Goal: Information Seeking & Learning: Learn about a topic

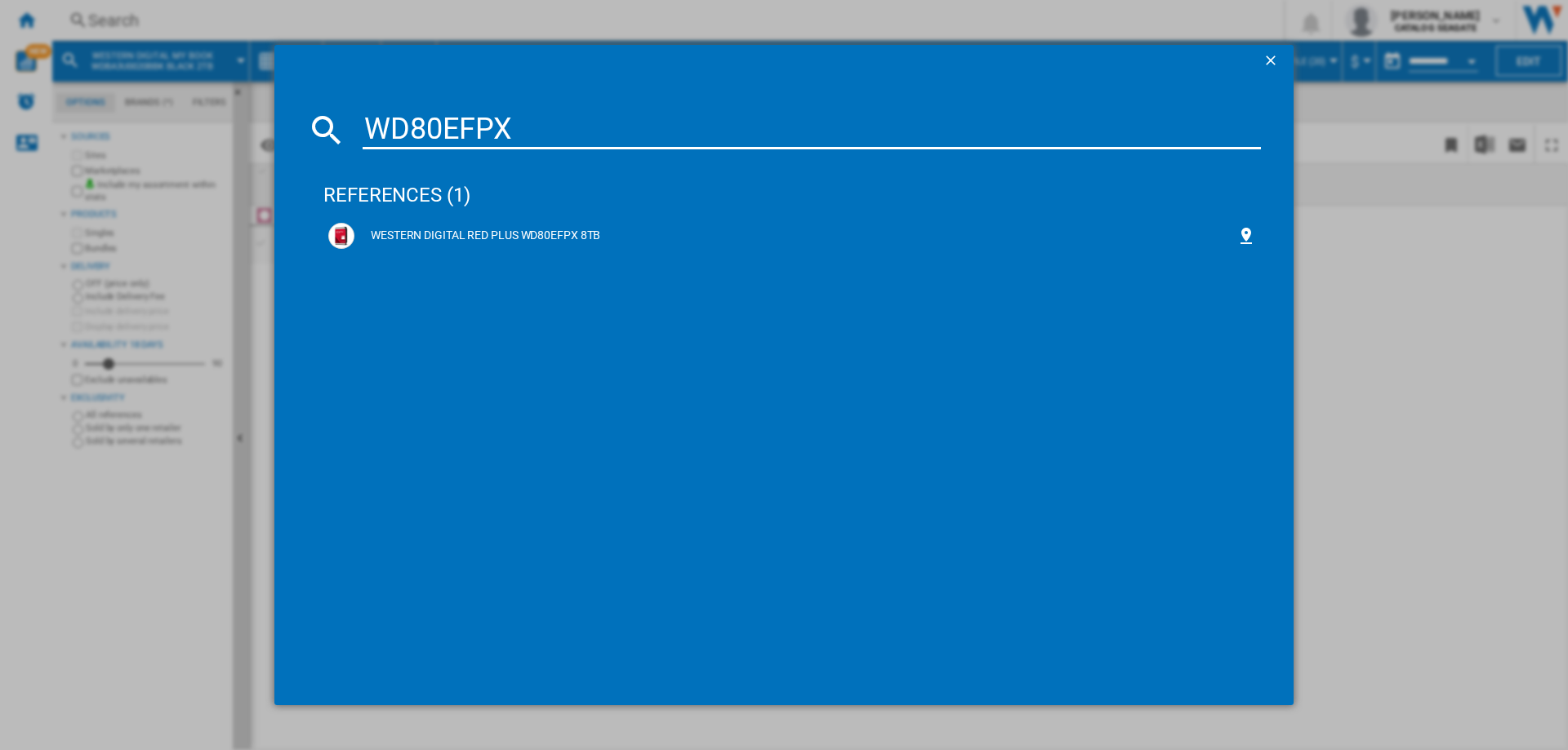
type input "WD80EFPX"
click at [447, 228] on div "WESTERN DIGITAL RED PLUS WD80EFPX 8TB" at bounding box center [796, 235] width 882 height 16
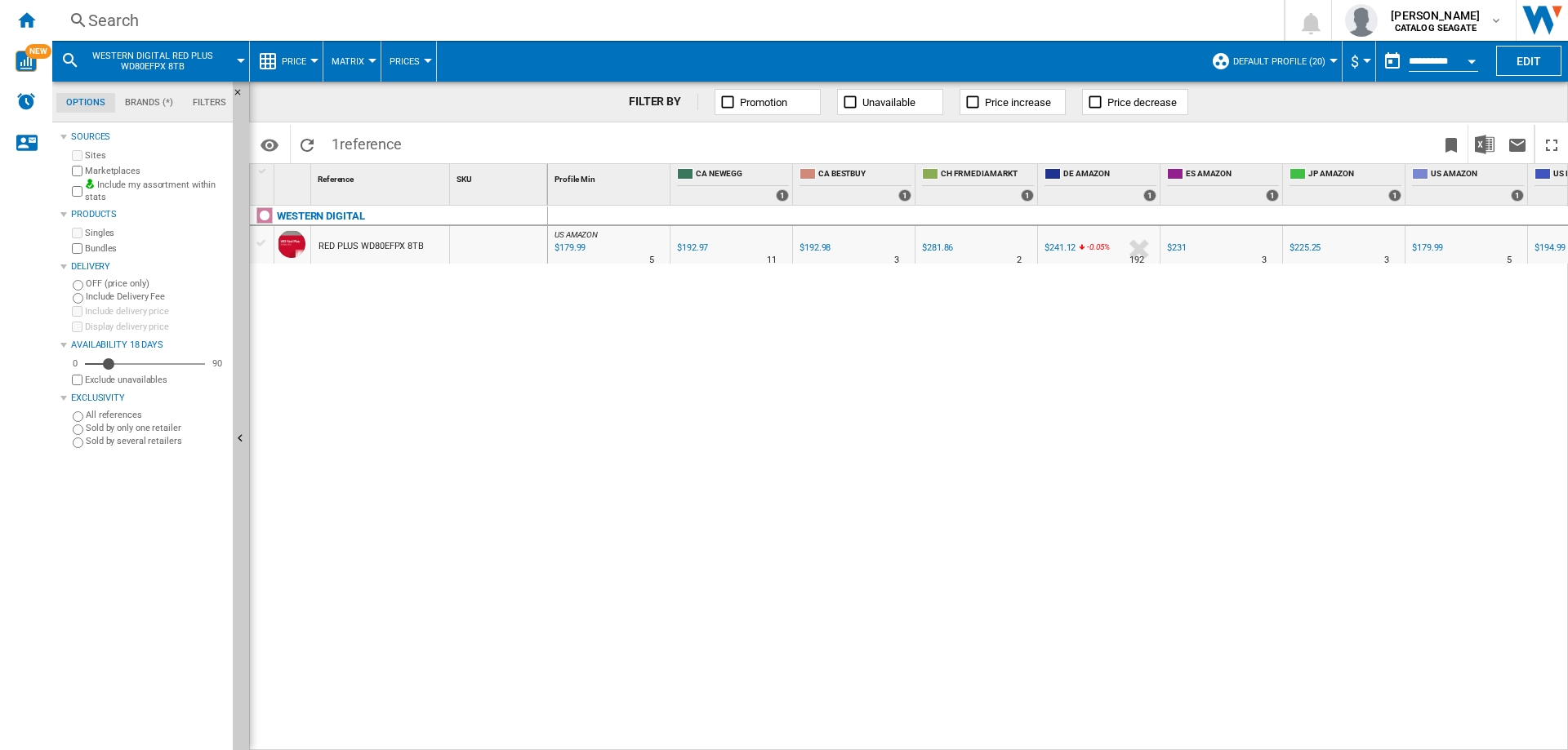
click at [565, 740] on div "US AMAZON : US AMAZON -1.0 % $179.99 % N/A 5 US AMAZON : US AMAZON CA NEWEGG -1…" at bounding box center [1058, 478] width 1021 height 546
click at [1392, 64] on button "button" at bounding box center [1392, 62] width 33 height 33
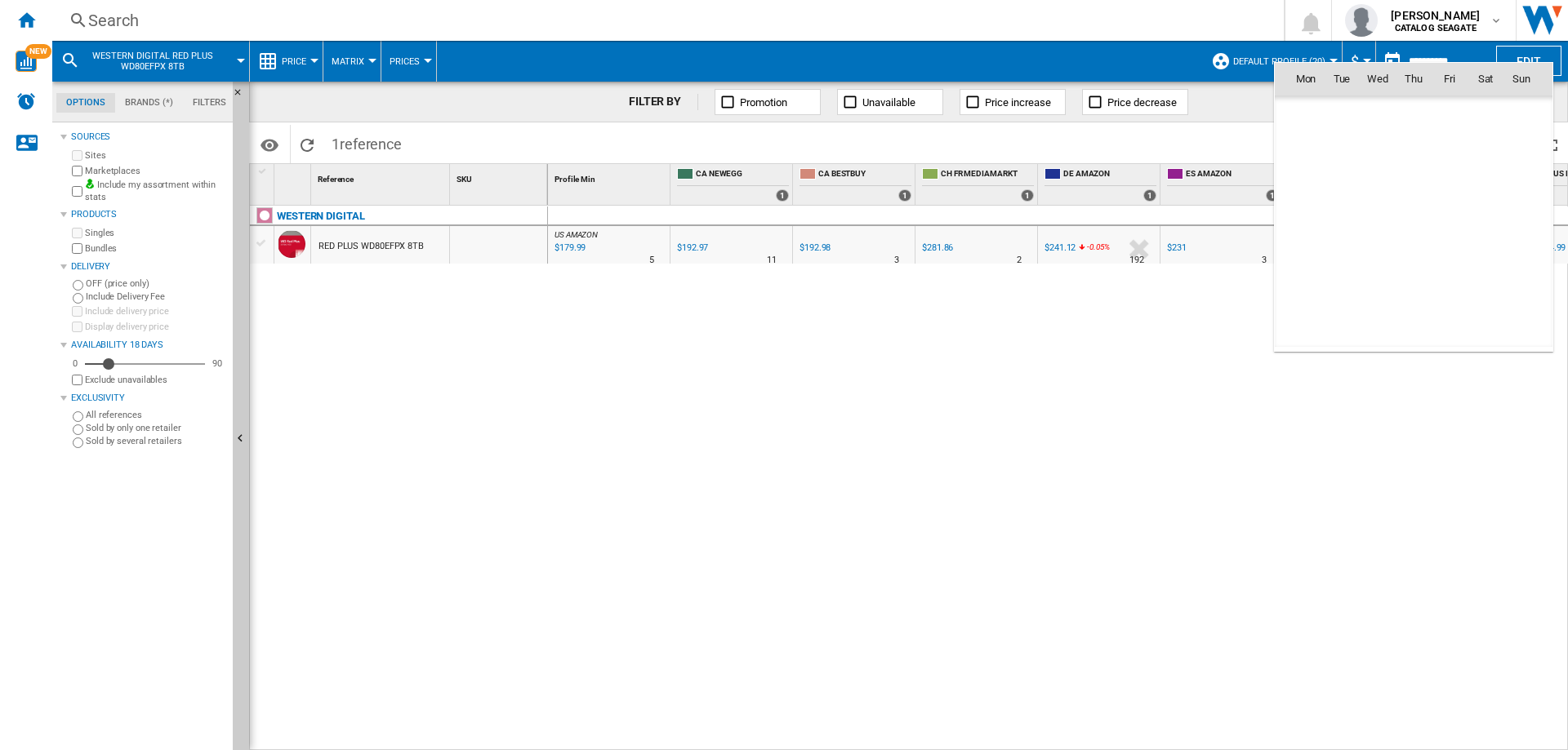
scroll to position [7789, 0]
click at [1376, 186] on span "8" at bounding box center [1378, 186] width 33 height 33
type input "**********"
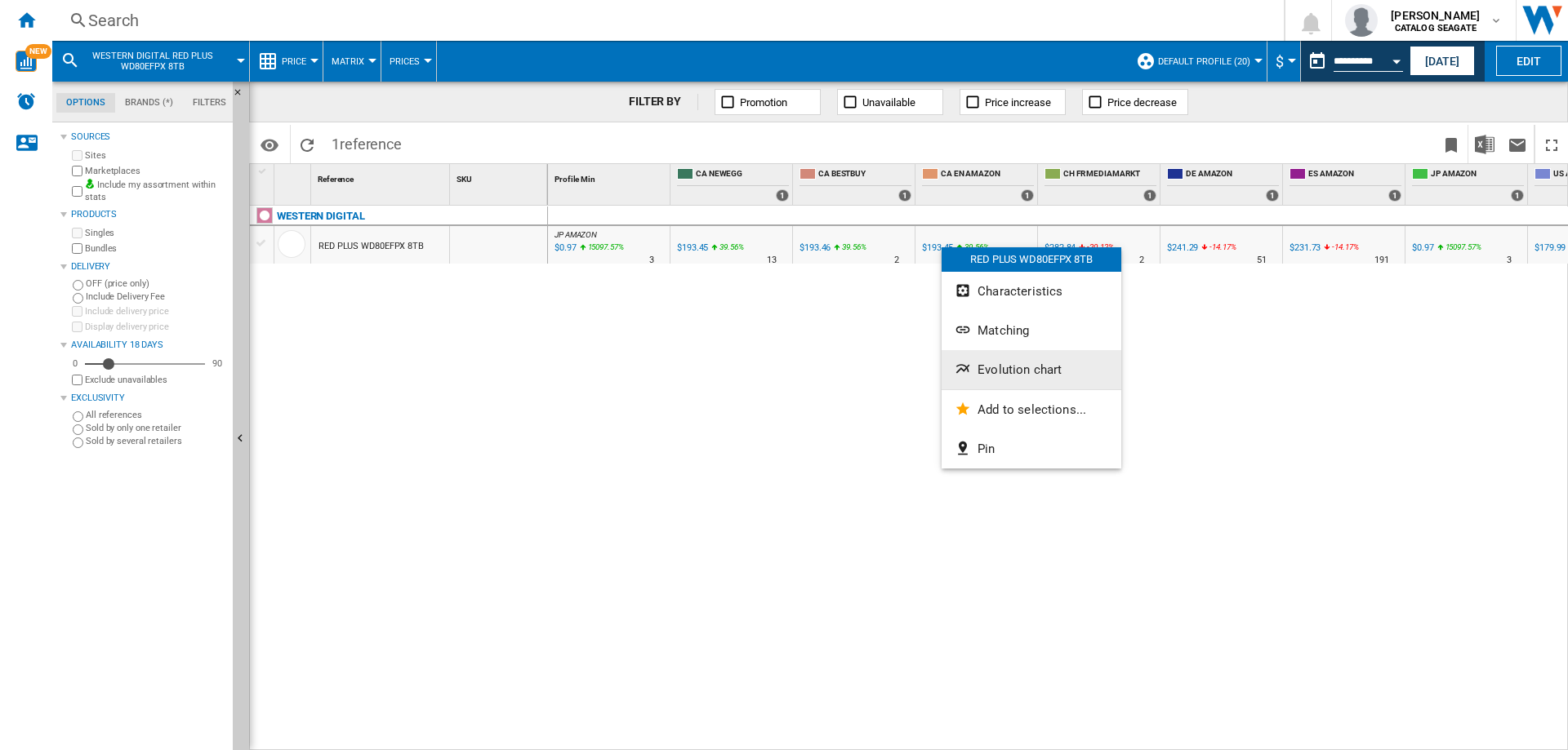
click at [1001, 374] on span "Evolution chart" at bounding box center [1019, 369] width 84 height 14
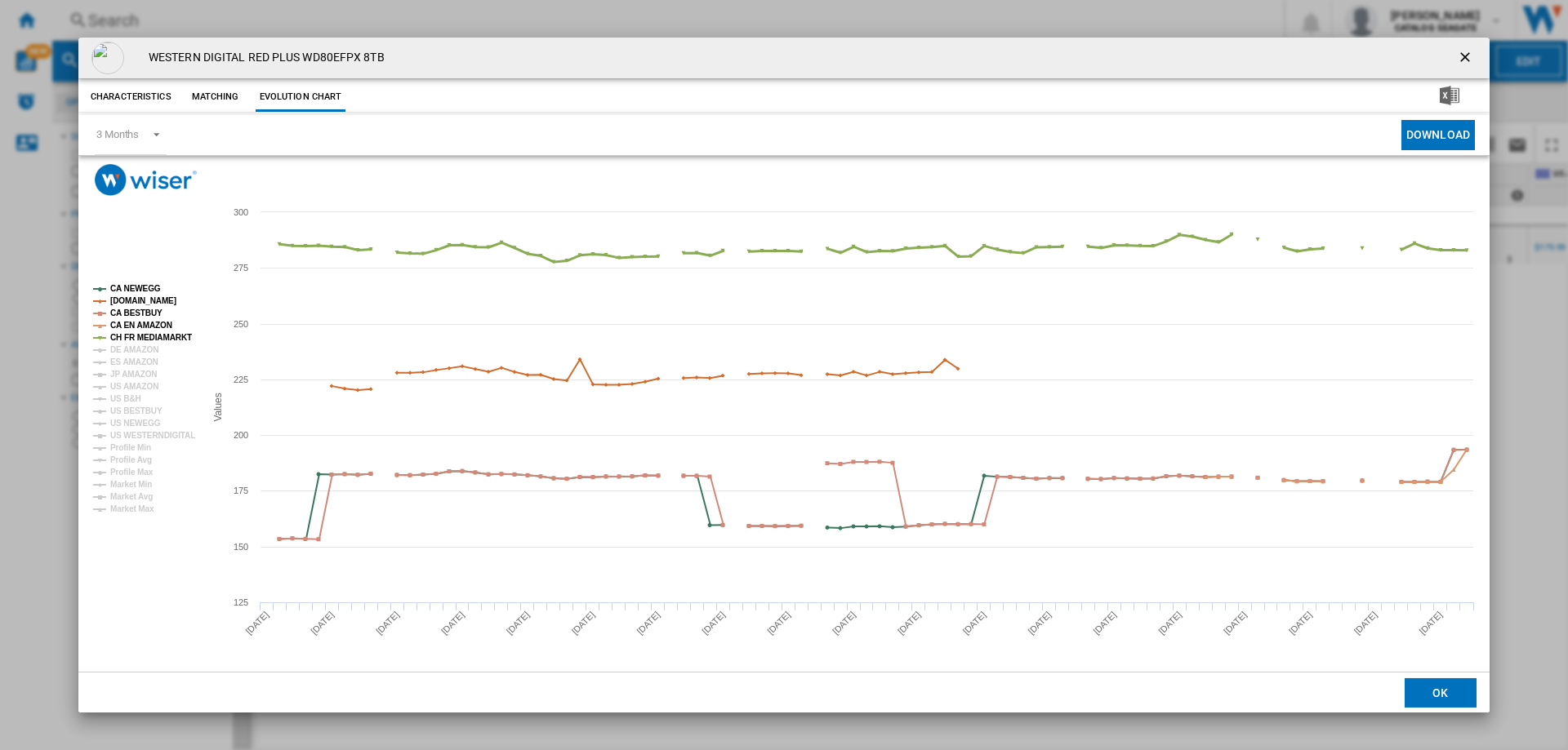
click at [134, 338] on tspan "CH FR MEDIAMARKT" at bounding box center [150, 337] width 82 height 9
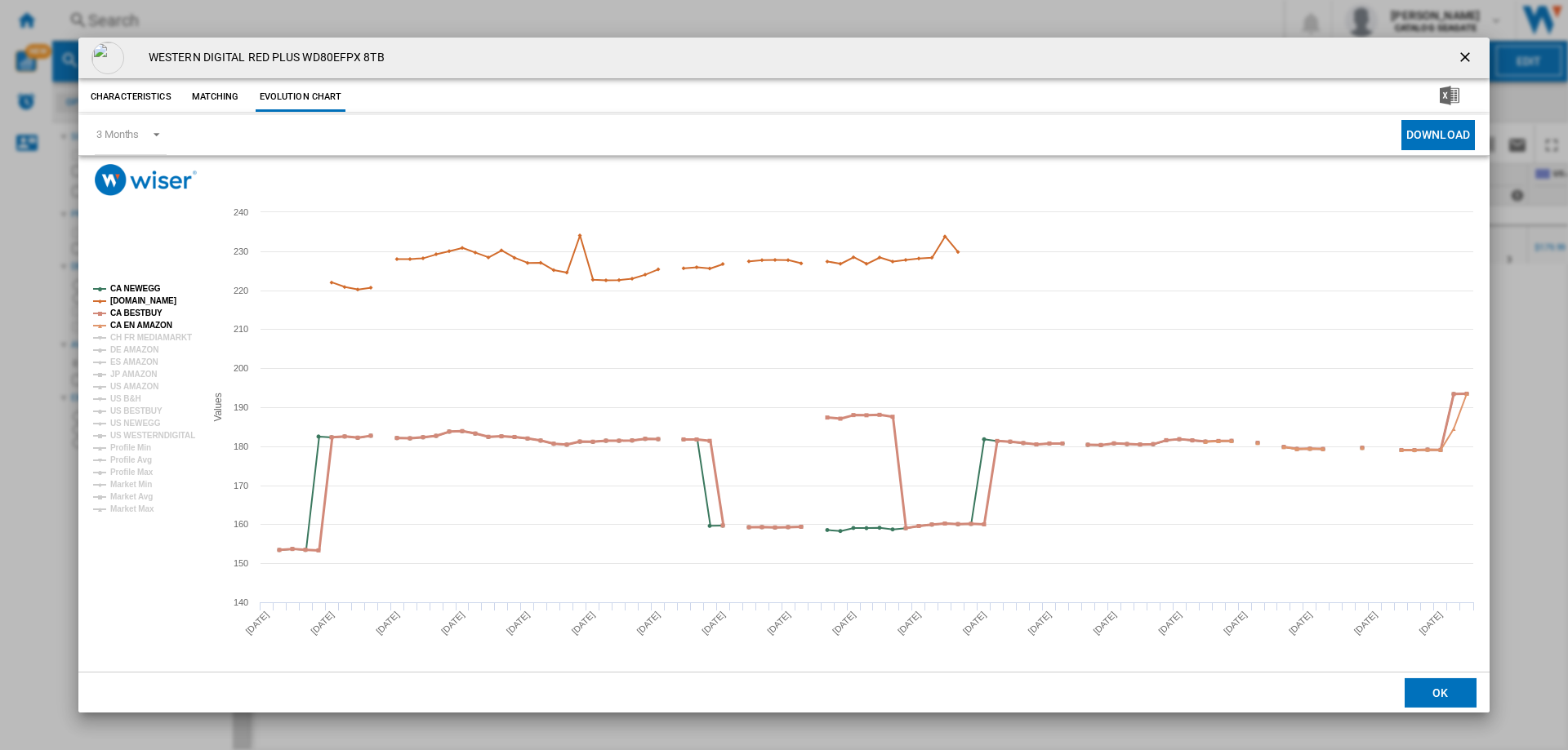
click at [132, 308] on tspan "CA BESTBUY" at bounding box center [136, 312] width 52 height 9
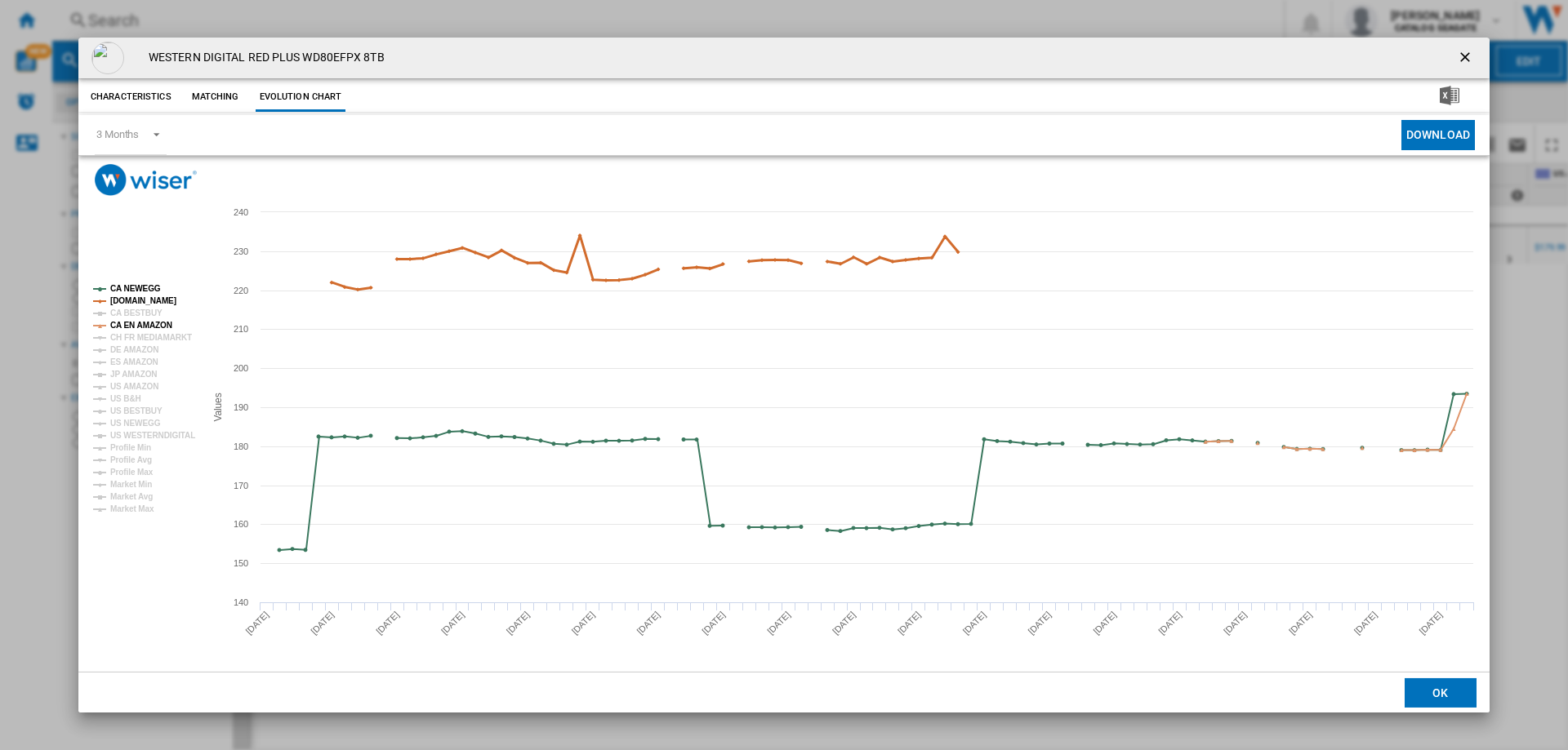
click at [133, 301] on tspan "[DOMAIN_NAME]" at bounding box center [143, 300] width 67 height 9
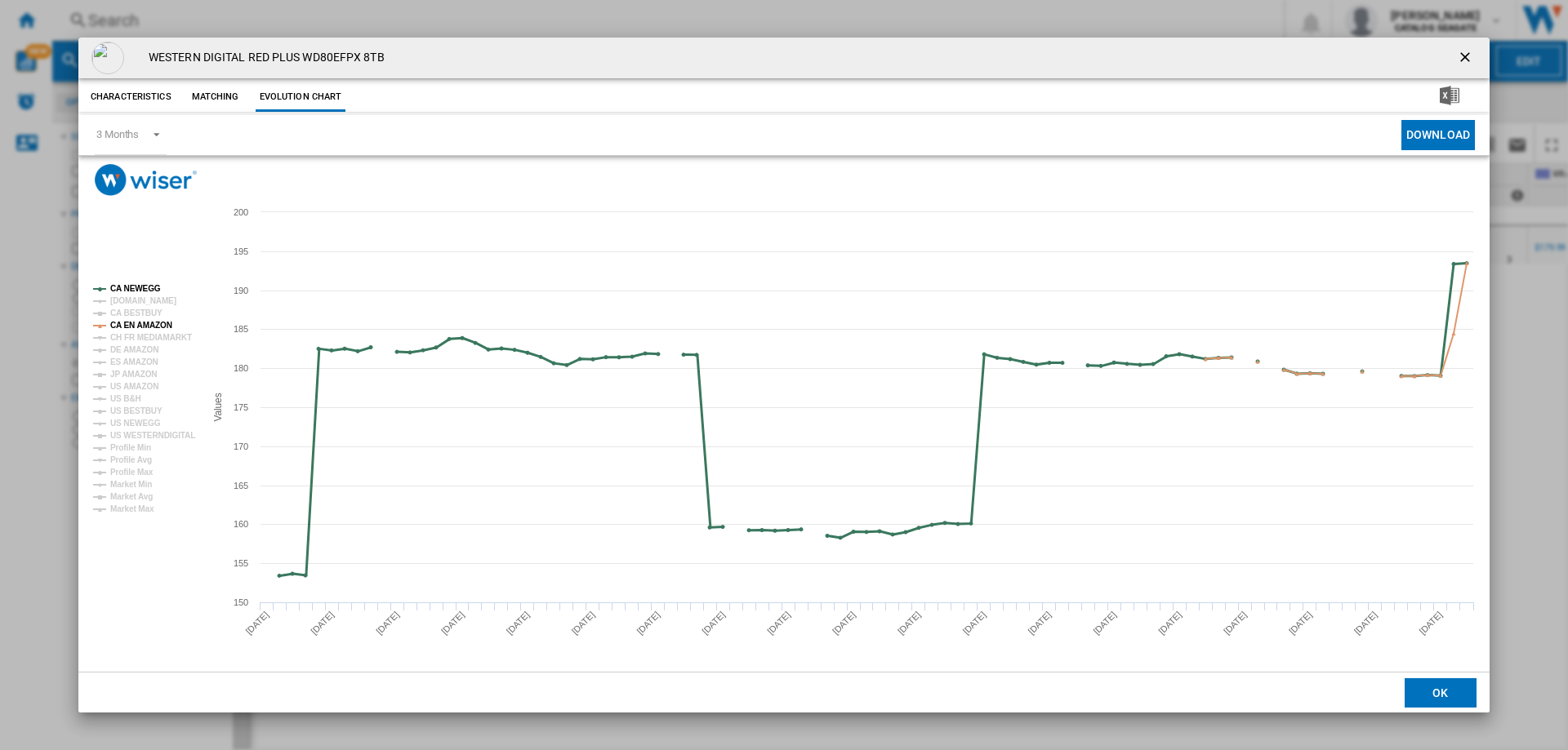
click at [135, 286] on tspan "CA NEWEGG" at bounding box center [135, 288] width 51 height 9
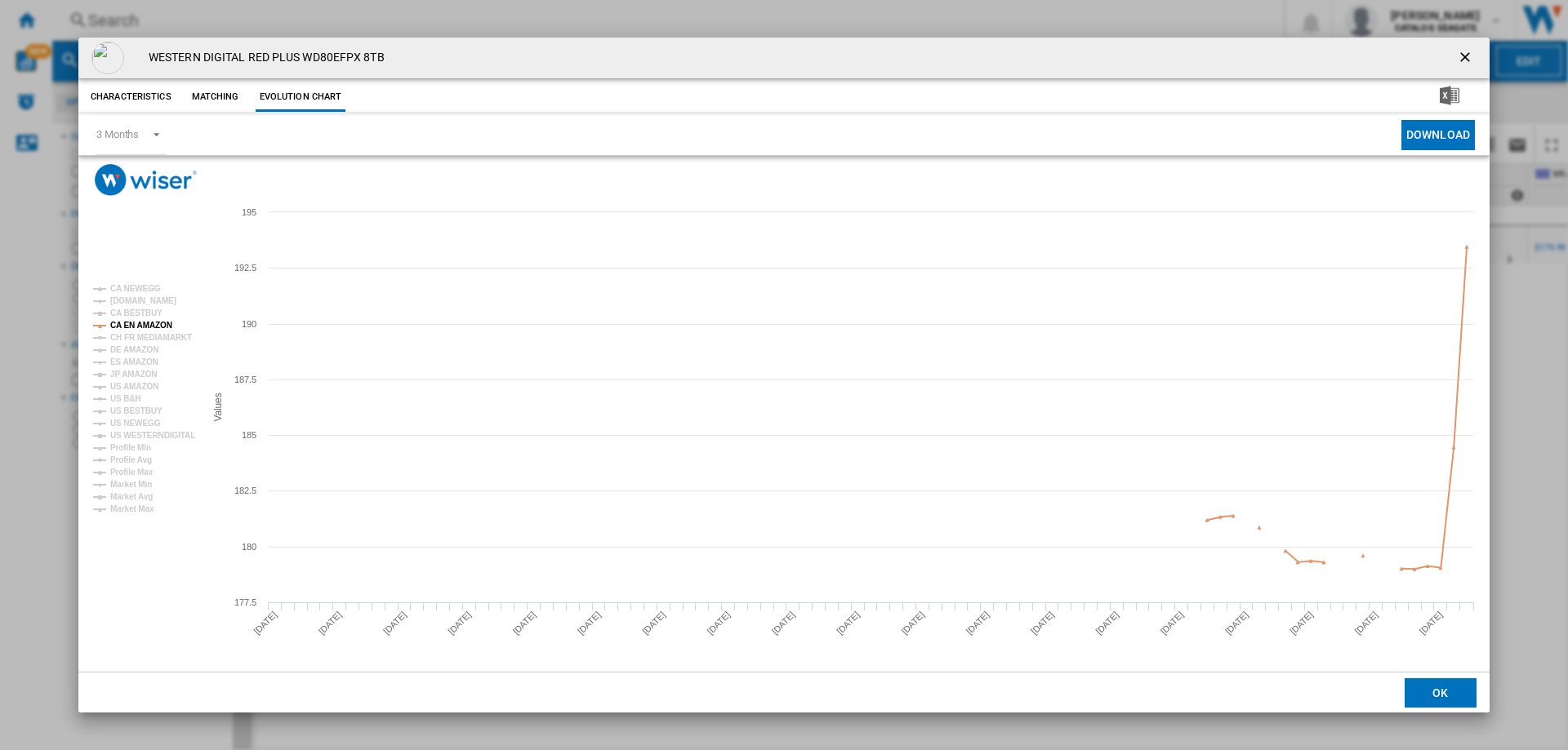
click at [1471, 56] on ng-md-icon "getI18NText('BUTTONS.CLOSE_DIALOG')" at bounding box center [1467, 59] width 19 height 19
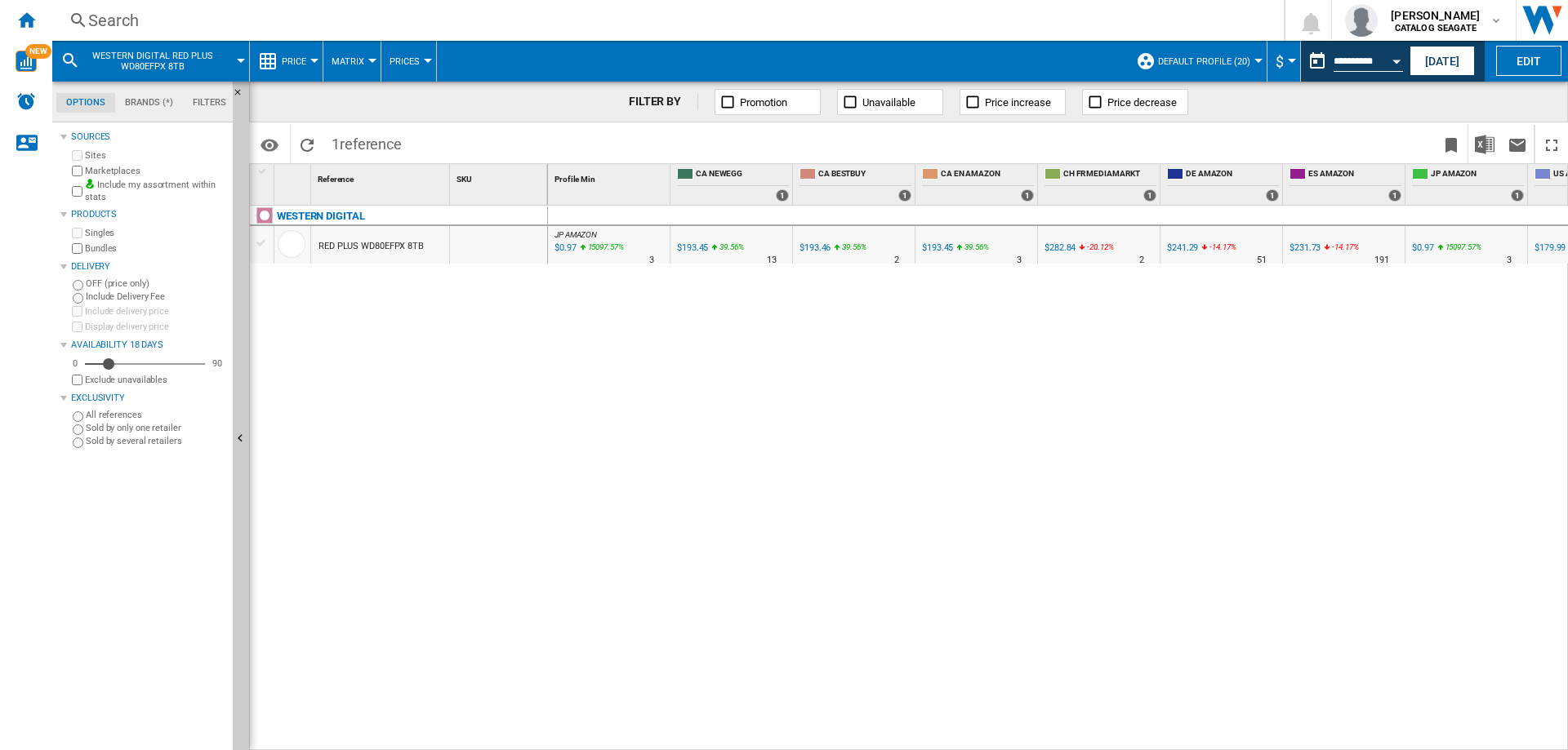
click at [1294, 61] on md-menu "$ Argentin Peso Australian Dollar balboa Bolivia [GEOGRAPHIC_DATA] Bulgarian le…" at bounding box center [1284, 61] width 34 height 40
click at [1280, 63] on span "$" at bounding box center [1280, 62] width 8 height 17
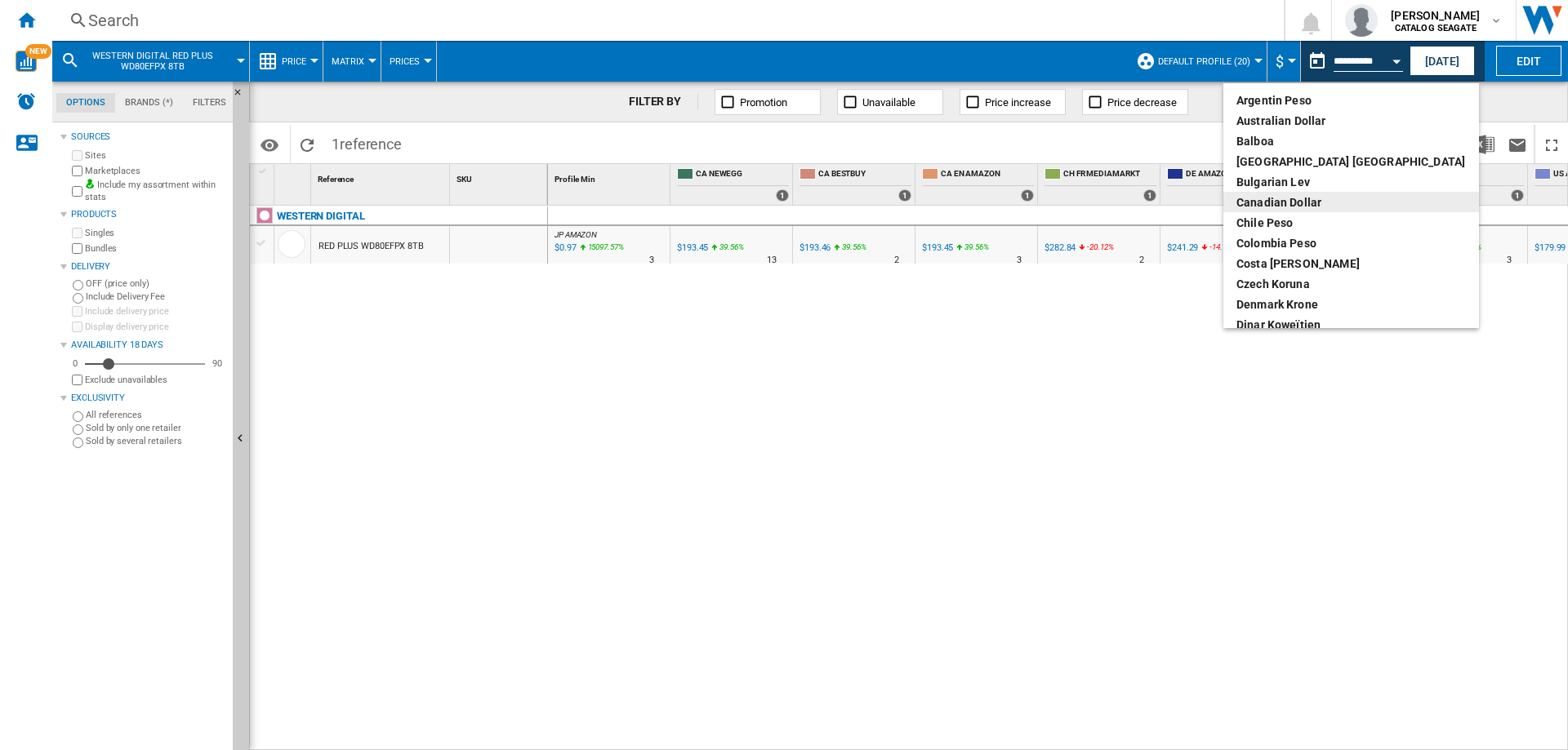
click at [1295, 198] on div "Canadian Dollar" at bounding box center [1351, 202] width 230 height 16
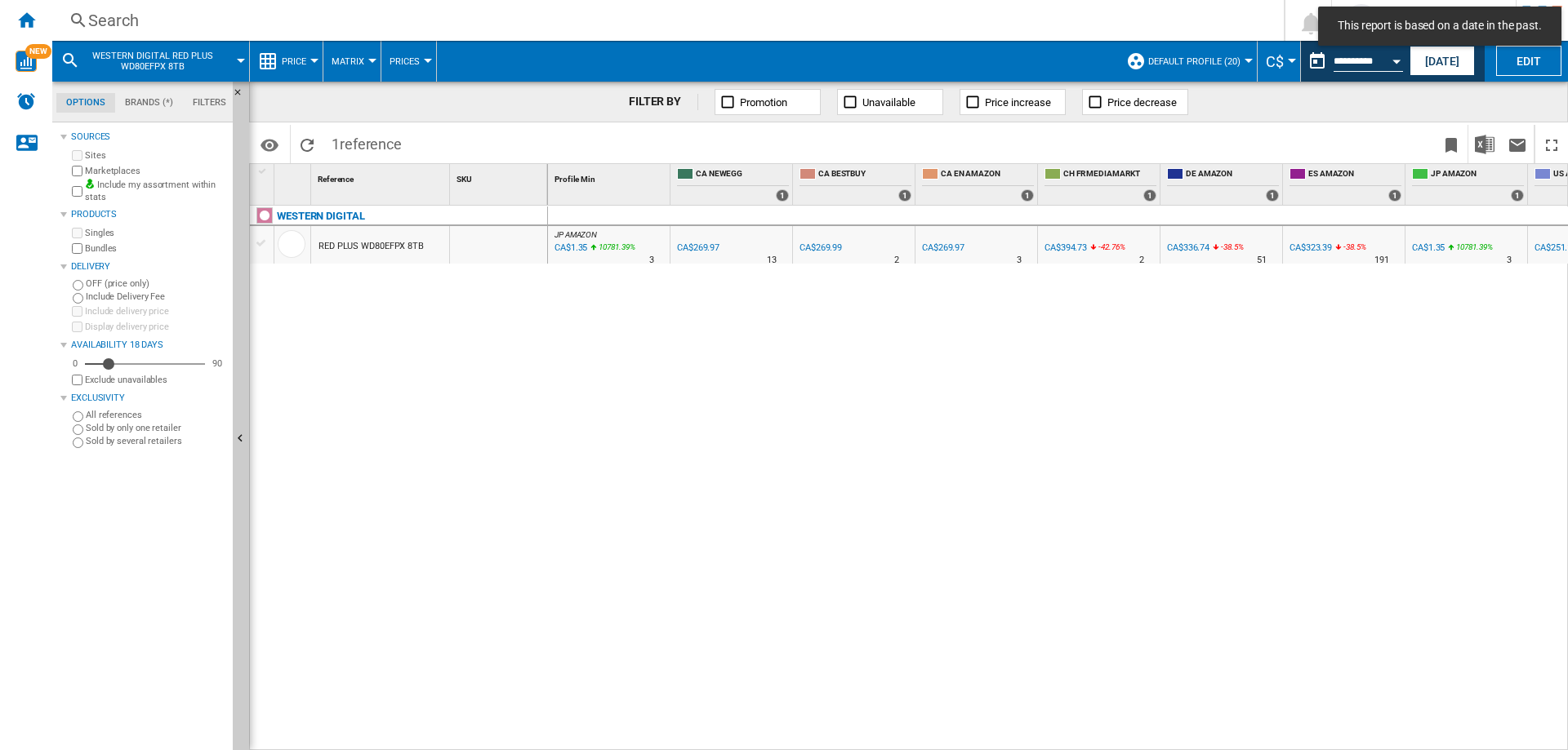
click at [203, 12] on div "Search" at bounding box center [664, 20] width 1153 height 23
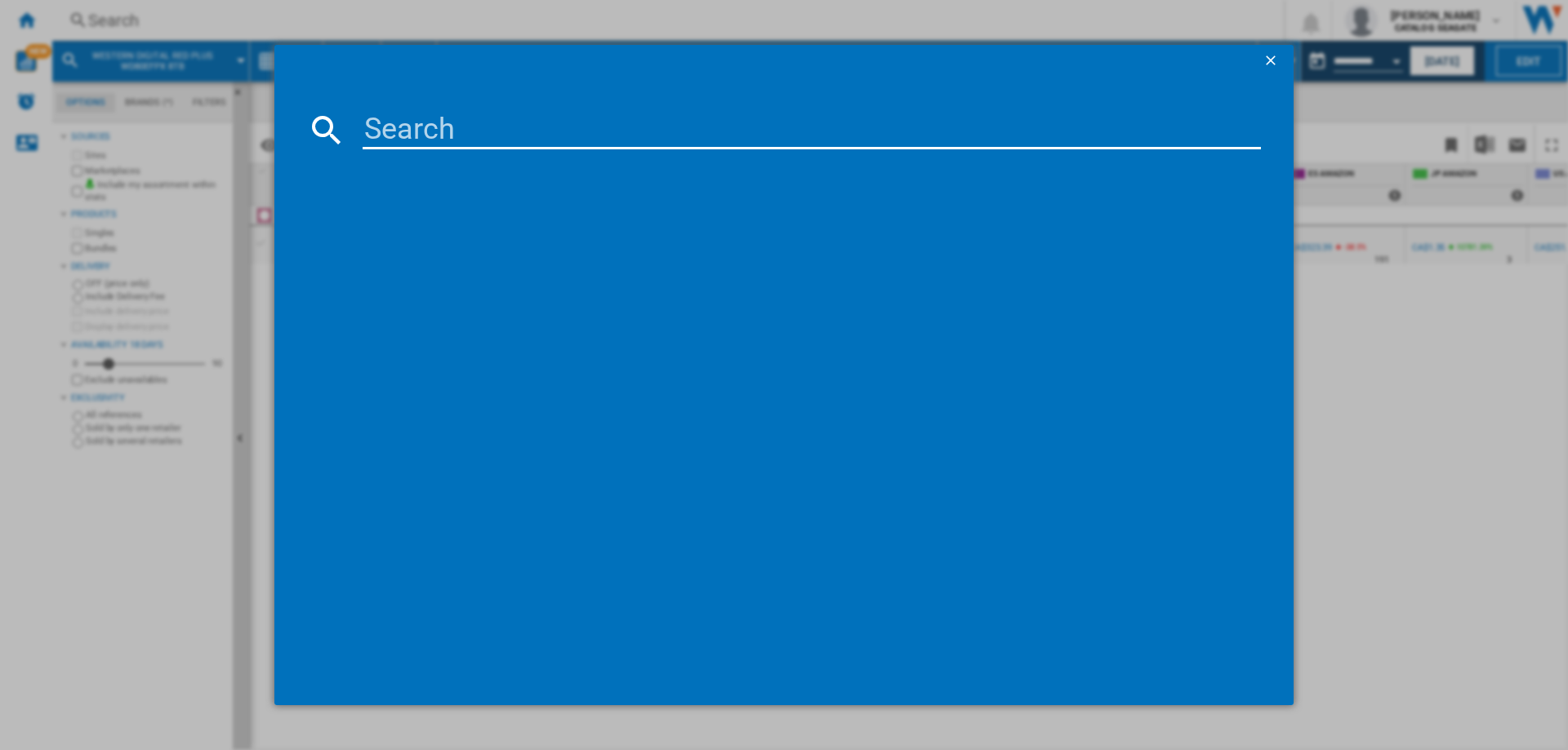
type input "WDBA6U0020BBK"
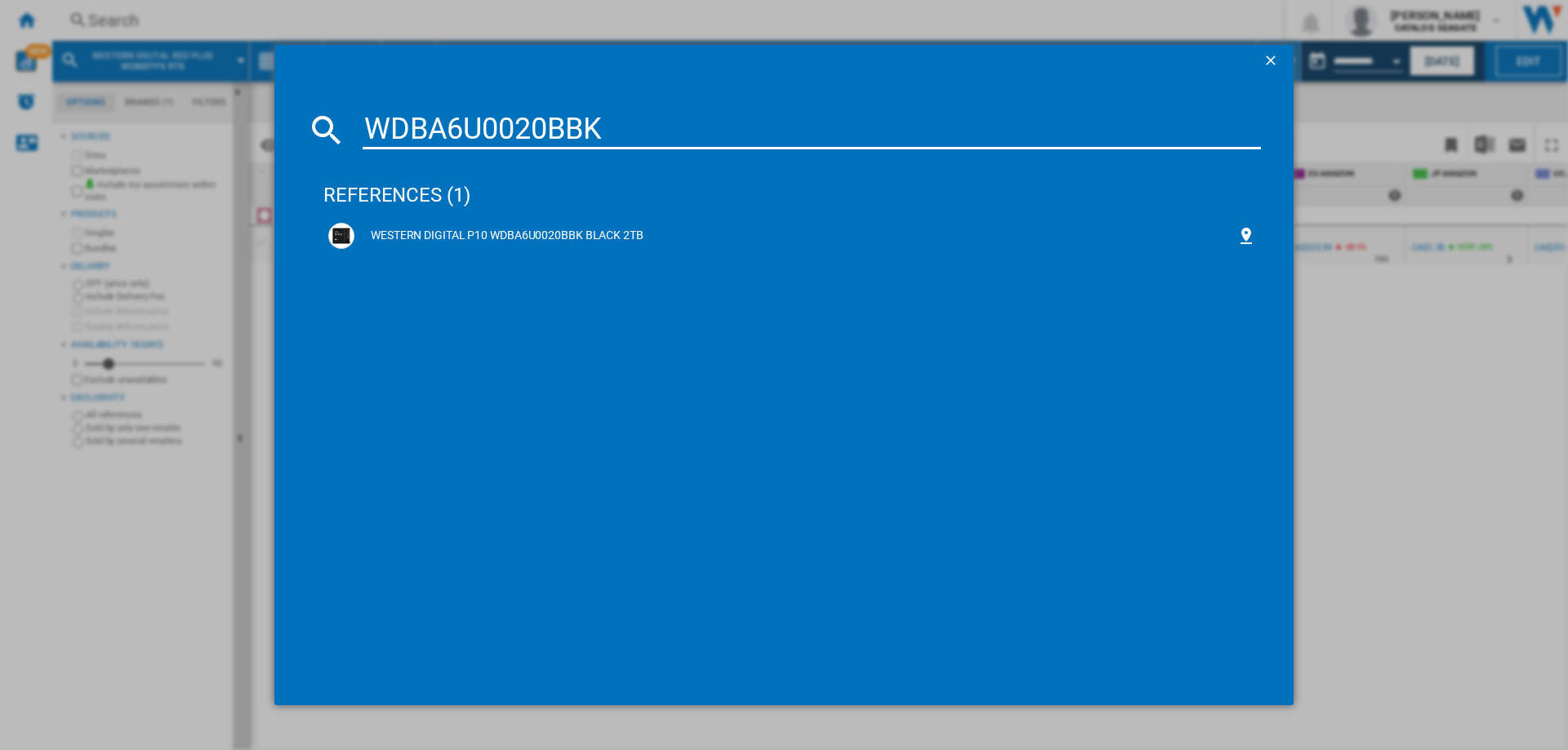
click at [447, 231] on div "WESTERN DIGITAL P10 WDBA6U0020BBK BLACK 2TB" at bounding box center [796, 235] width 882 height 16
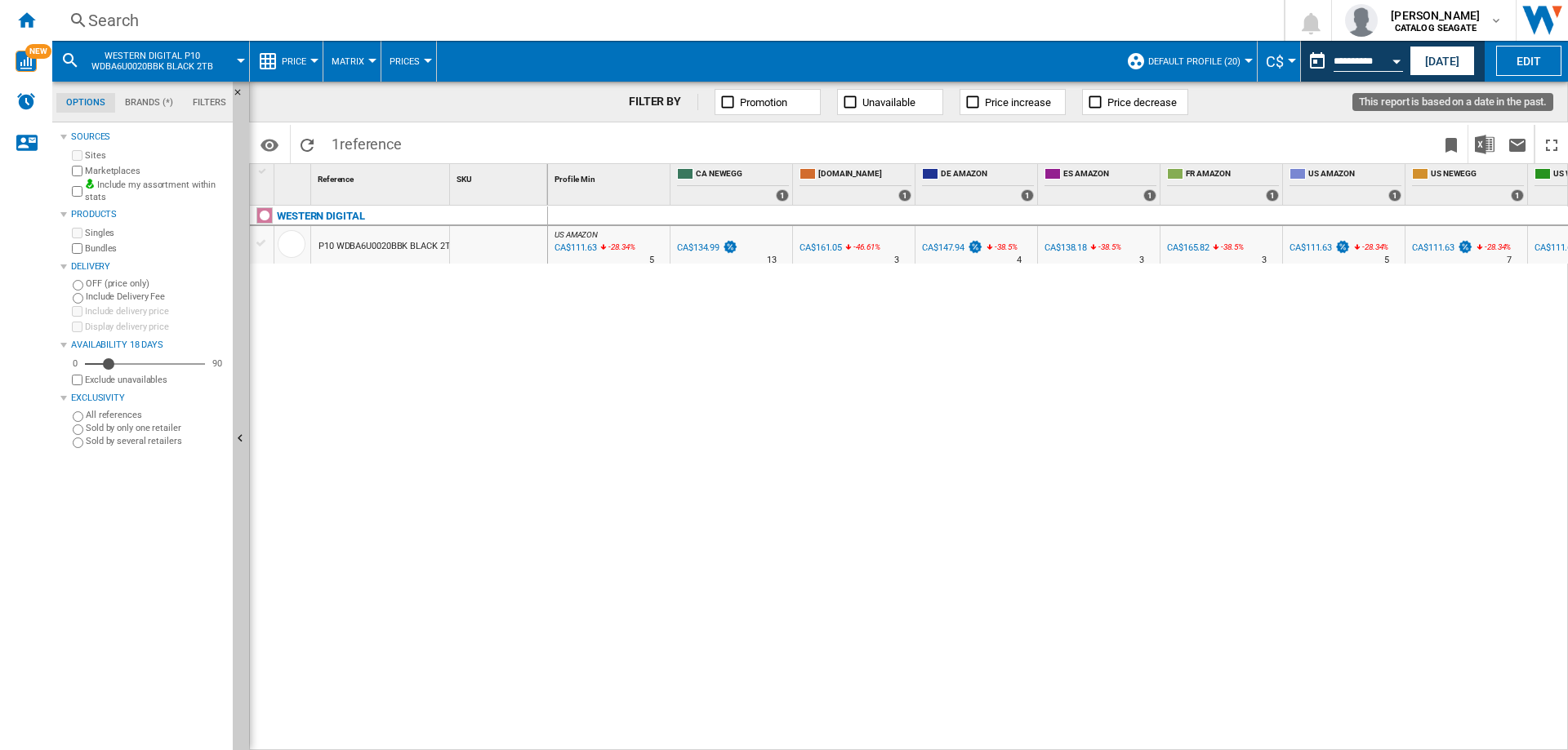
click at [1385, 59] on button "Open calendar" at bounding box center [1396, 59] width 29 height 29
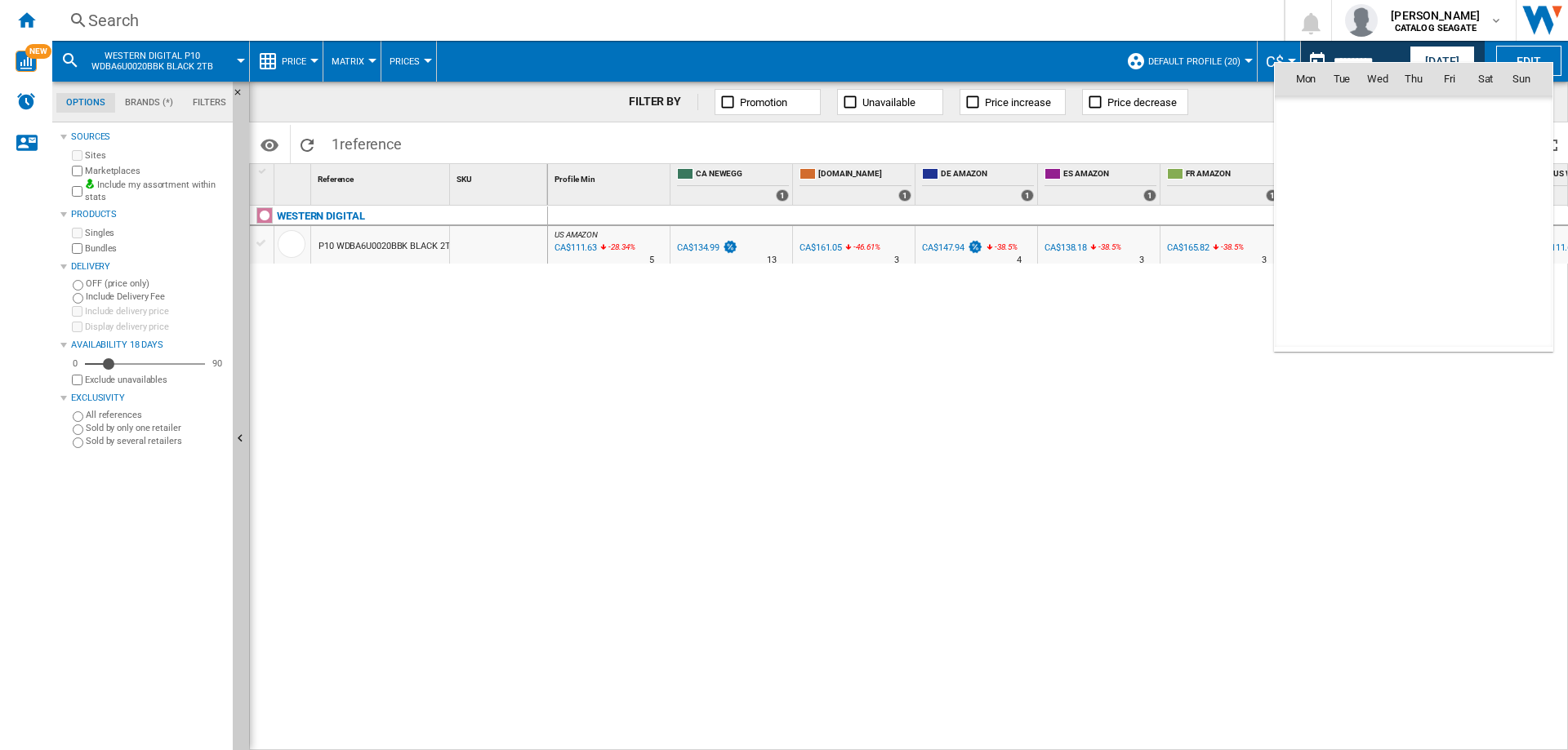
scroll to position [7789, 0]
click at [1449, 149] on span "3" at bounding box center [1449, 150] width 33 height 33
type input "**********"
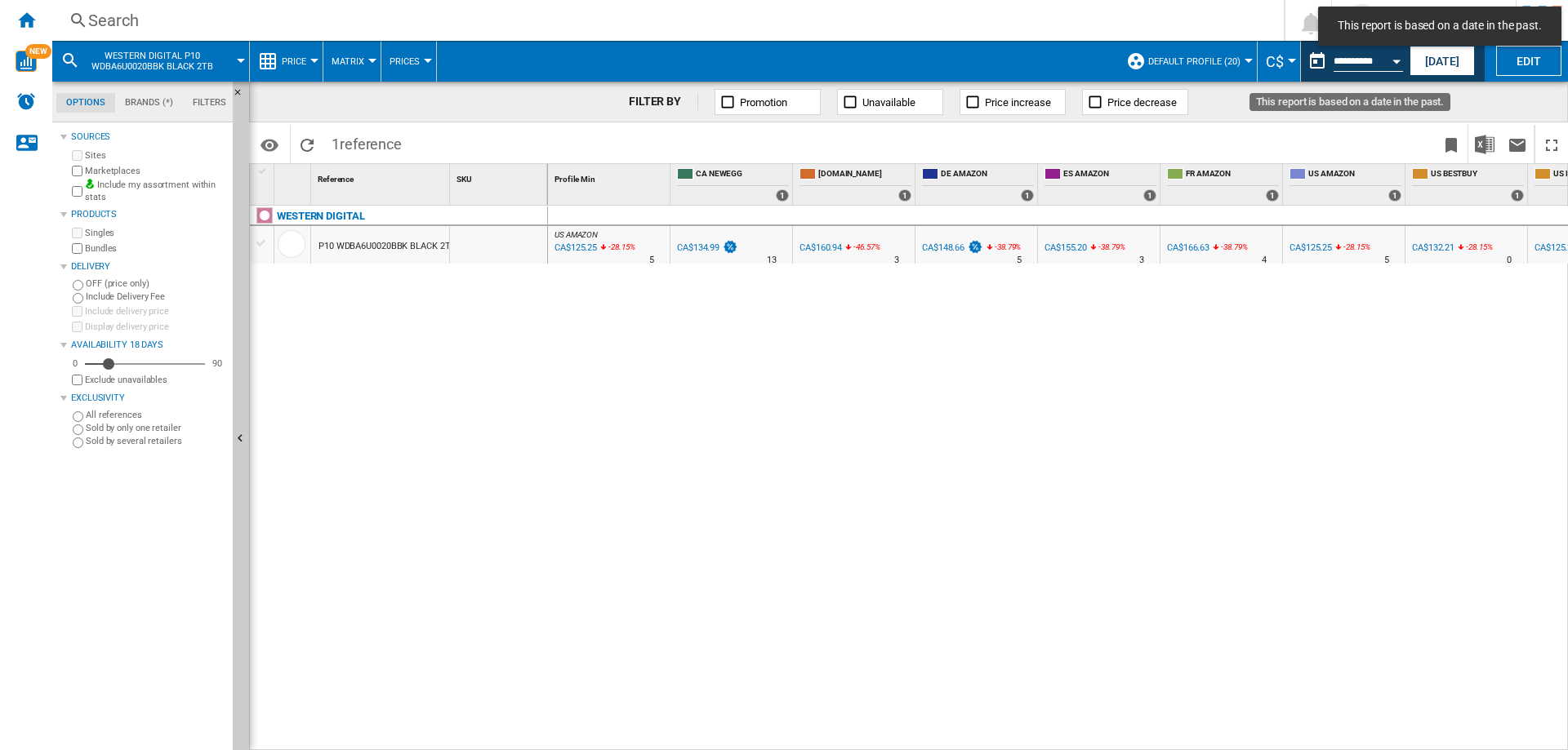
click at [1334, 64] on input "**********" at bounding box center [1368, 63] width 69 height 14
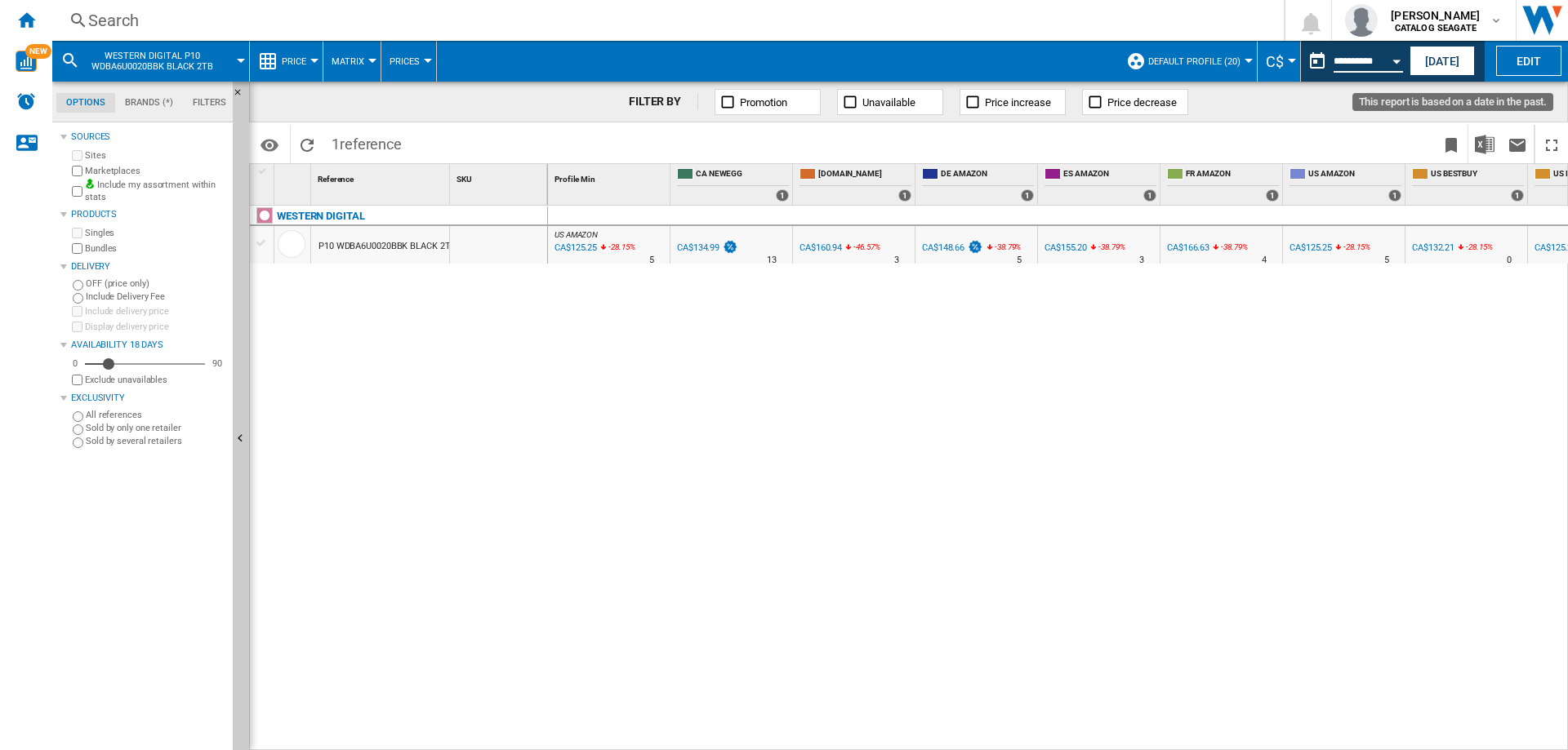
click at [1318, 56] on button "This report is based on a date in the past." at bounding box center [1317, 62] width 33 height 33
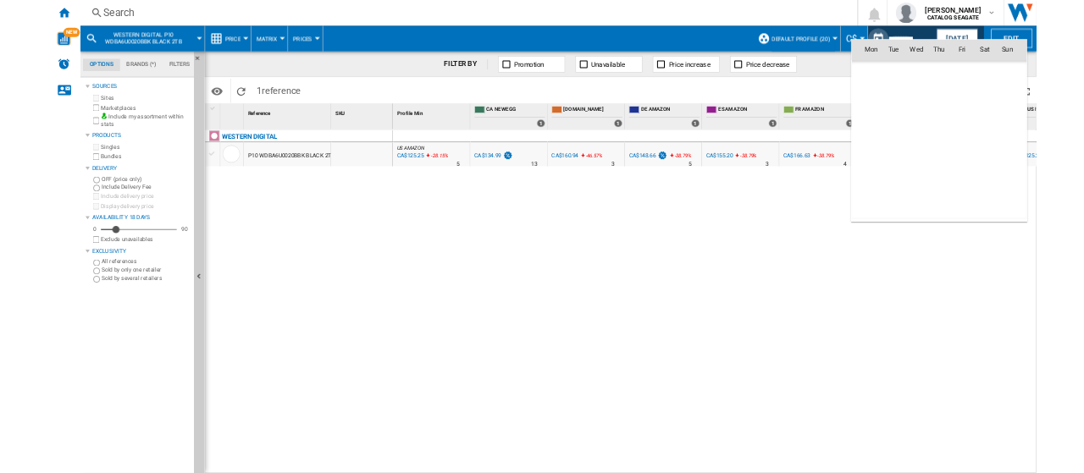
scroll to position [8080, 0]
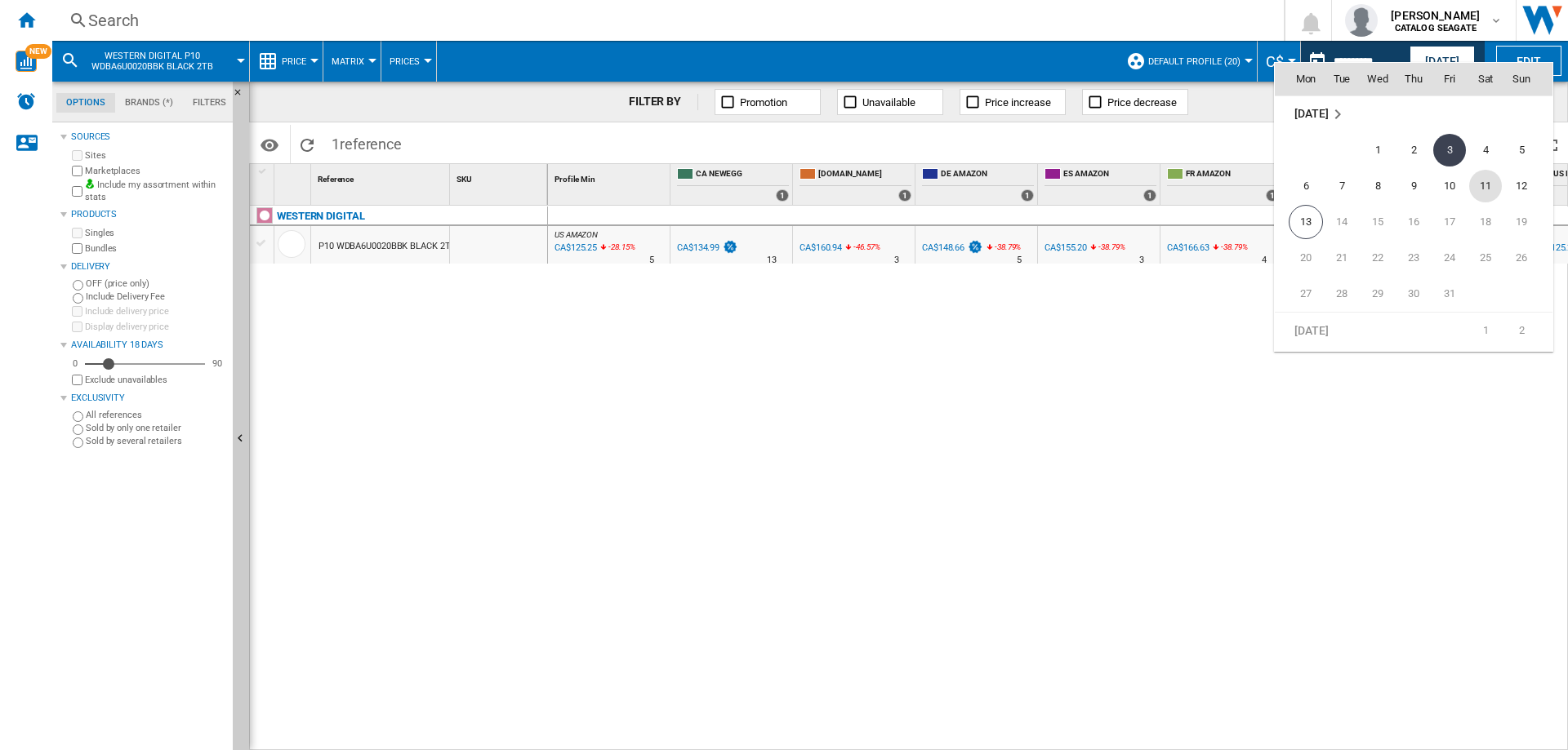
click at [1476, 183] on span "11" at bounding box center [1486, 186] width 33 height 33
type input "**********"
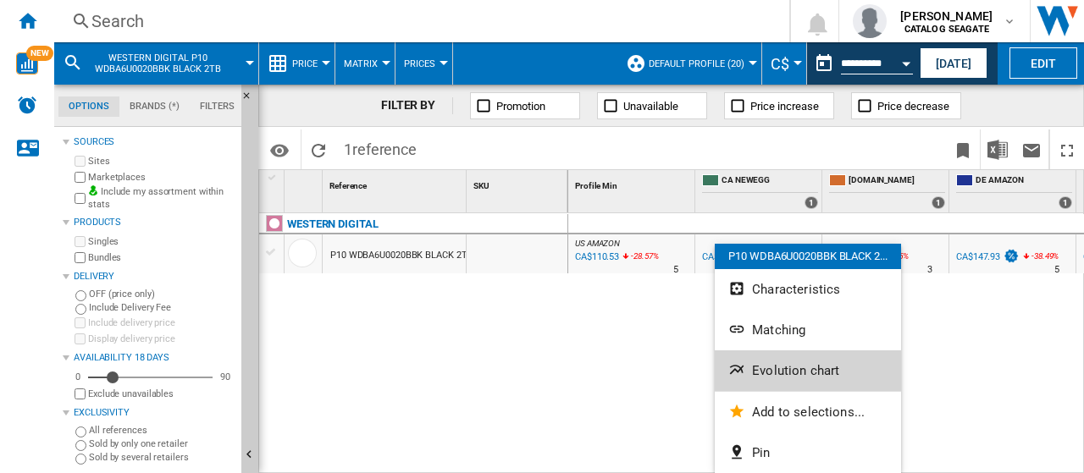
click at [764, 372] on span "Evolution chart" at bounding box center [795, 370] width 87 height 15
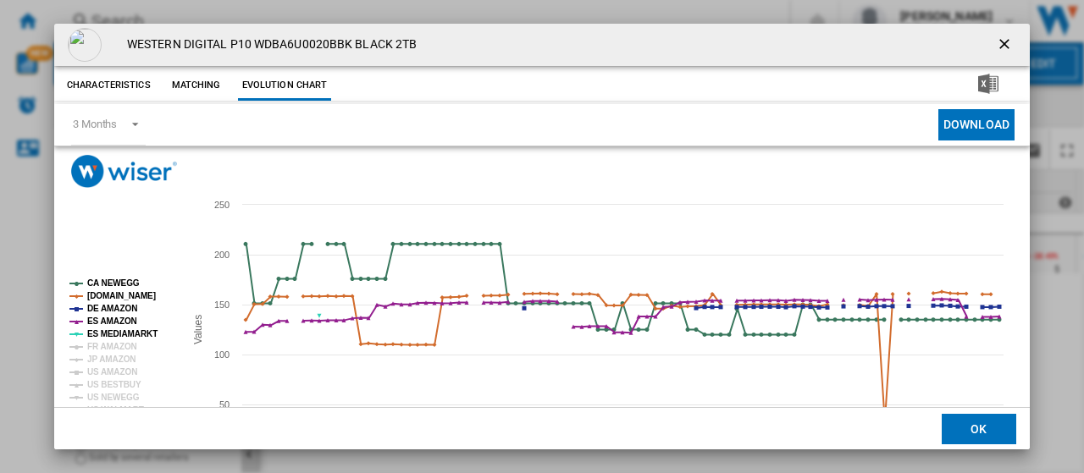
click at [196, 83] on button "Matching" at bounding box center [196, 85] width 75 height 30
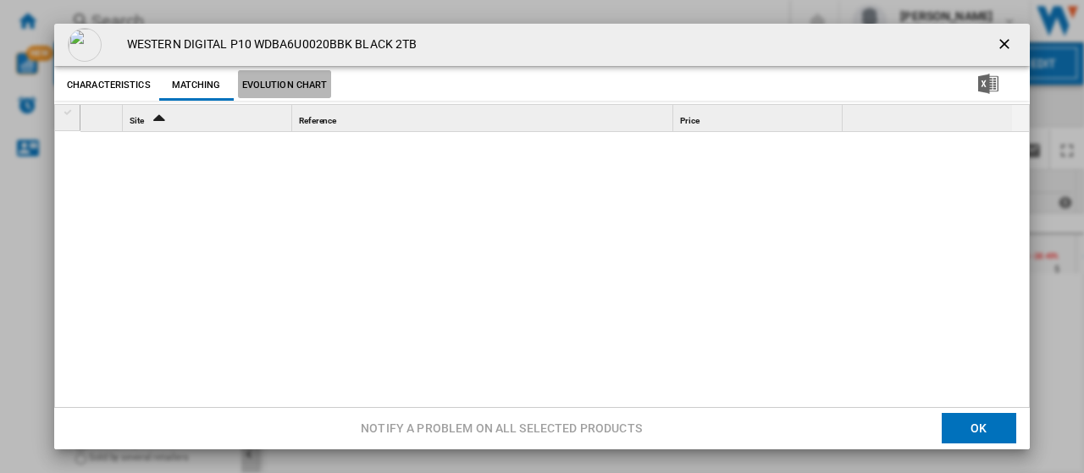
click at [286, 86] on button "Evolution chart" at bounding box center [285, 85] width 94 height 30
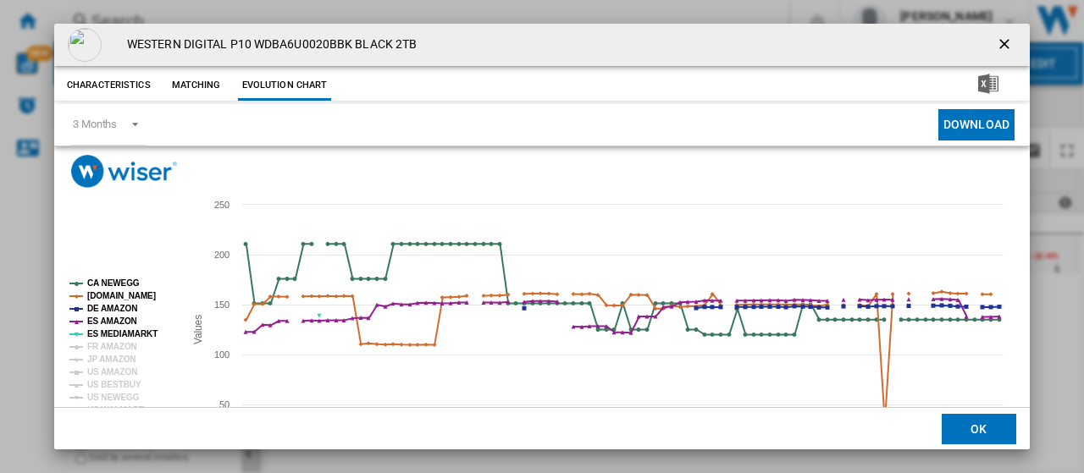
click at [111, 333] on tspan "ES MEDIAMARKT" at bounding box center [122, 333] width 70 height 9
click at [105, 319] on tspan "ES AMAZON" at bounding box center [112, 321] width 50 height 9
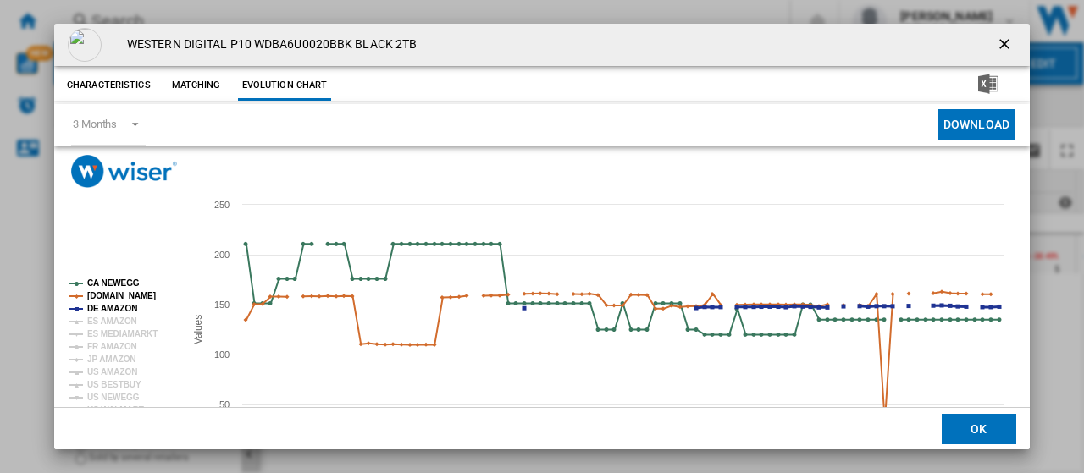
click at [107, 306] on tspan "DE AMAZON" at bounding box center [112, 308] width 50 height 9
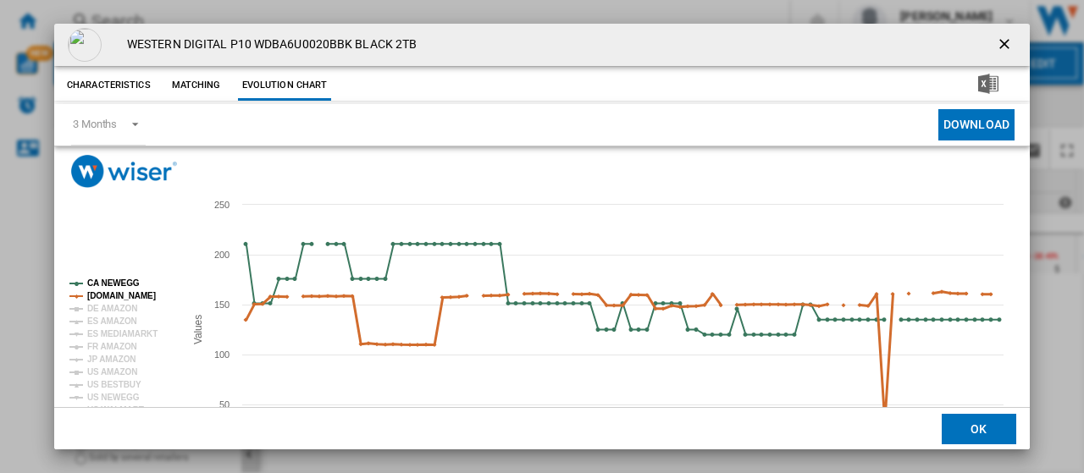
click at [109, 294] on tspan "[DOMAIN_NAME]" at bounding box center [121, 295] width 69 height 9
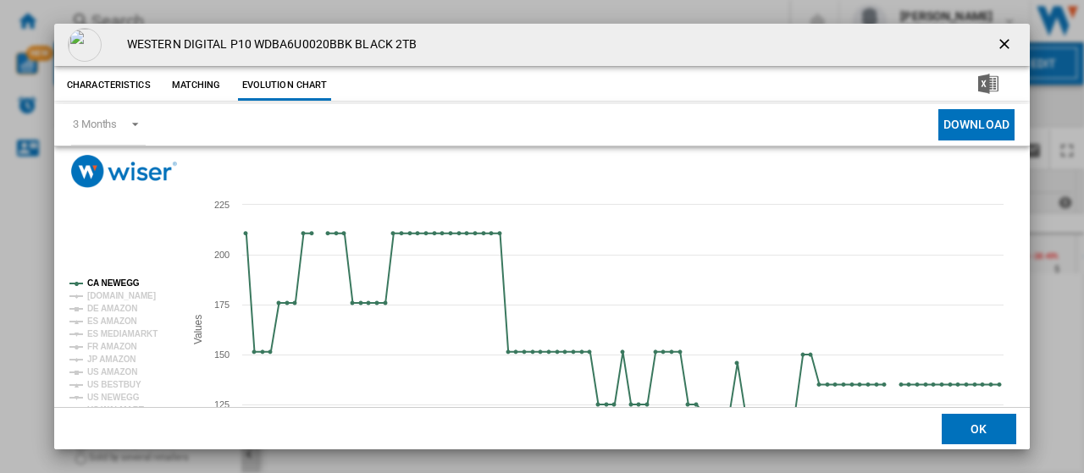
click at [1001, 45] on ng-md-icon "getI18NText('BUTTONS.CLOSE_DIALOG')" at bounding box center [1006, 46] width 20 height 20
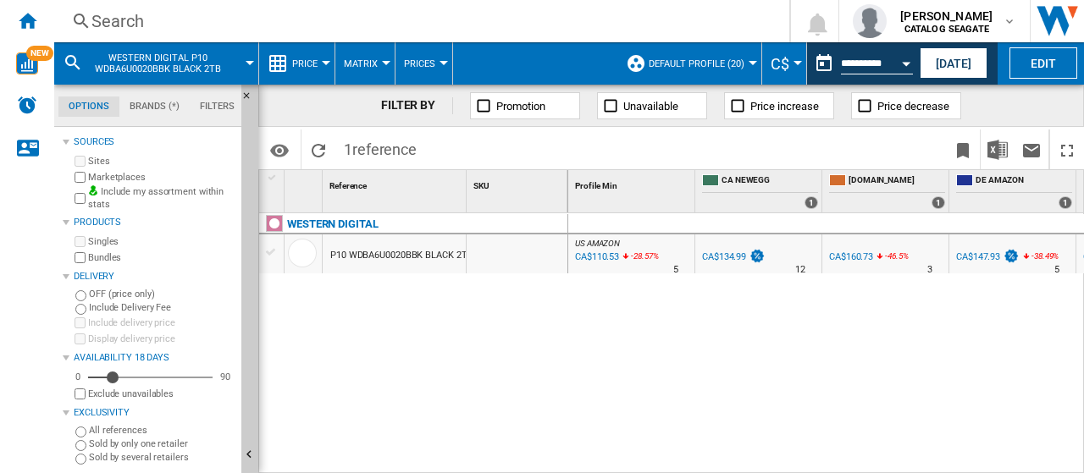
click at [148, 22] on div "Search" at bounding box center [418, 21] width 654 height 24
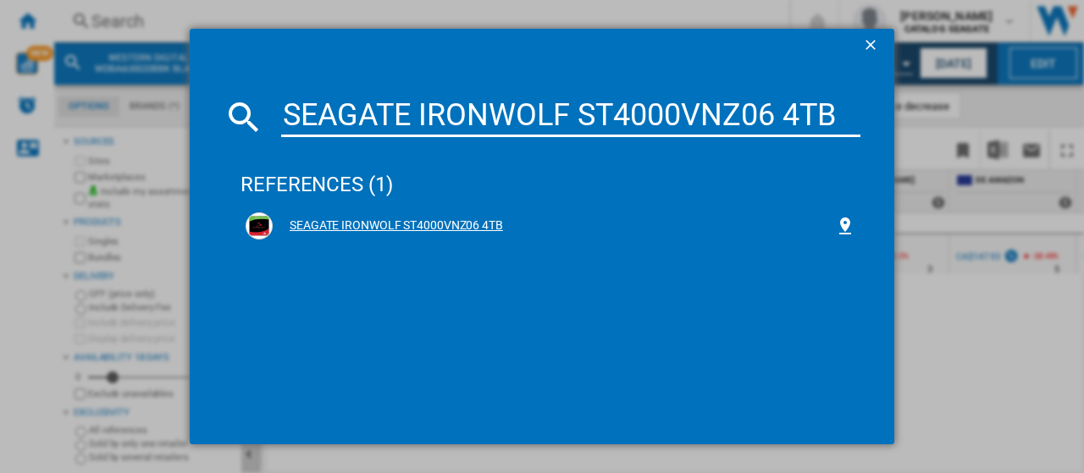
type input "SEAGATE IRONWOLF ST4000VNZ06 4TB"
click at [349, 223] on div "SEAGATE IRONWOLF ST4000VNZ06 4TB" at bounding box center [554, 226] width 562 height 17
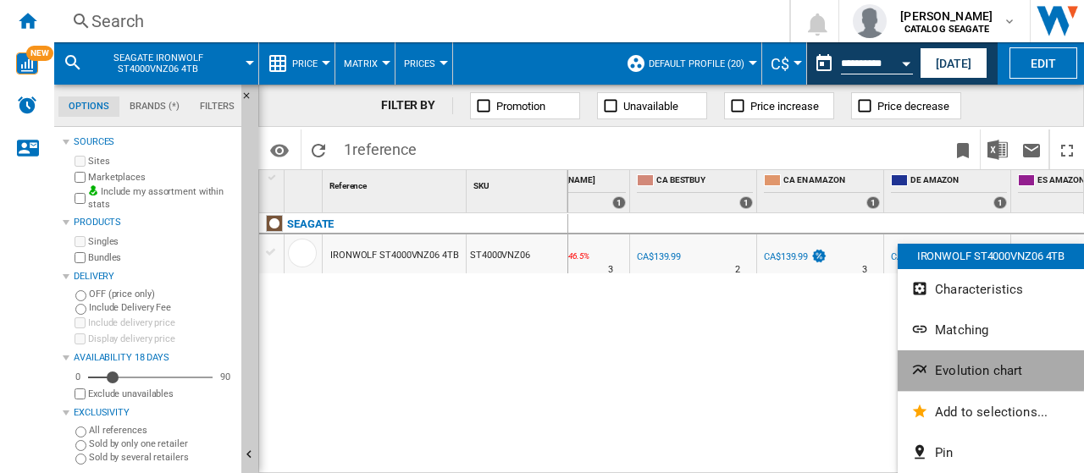
click at [963, 370] on span "Evolution chart" at bounding box center [978, 370] width 87 height 15
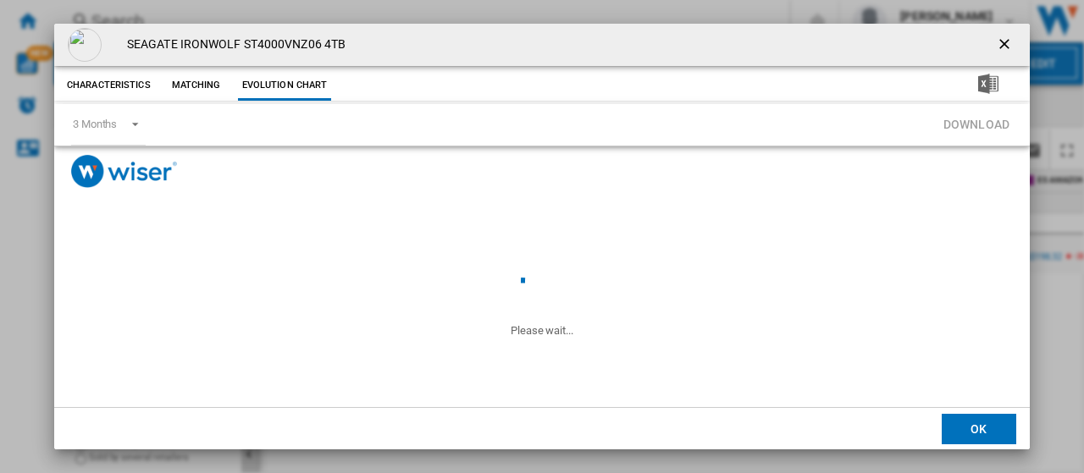
click at [1006, 45] on ng-md-icon "getI18NText('BUTTONS.CLOSE_DIALOG')" at bounding box center [1006, 46] width 20 height 20
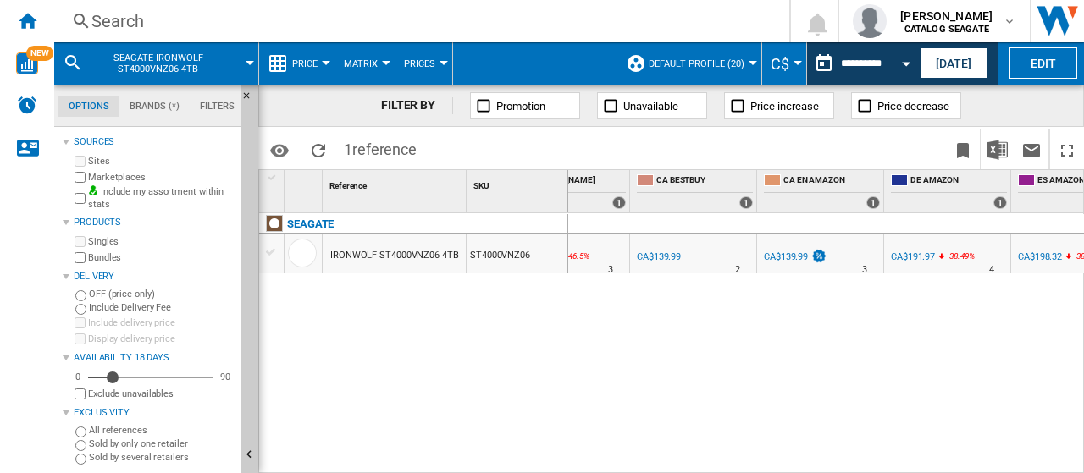
click at [784, 66] on span "C$" at bounding box center [780, 64] width 19 height 18
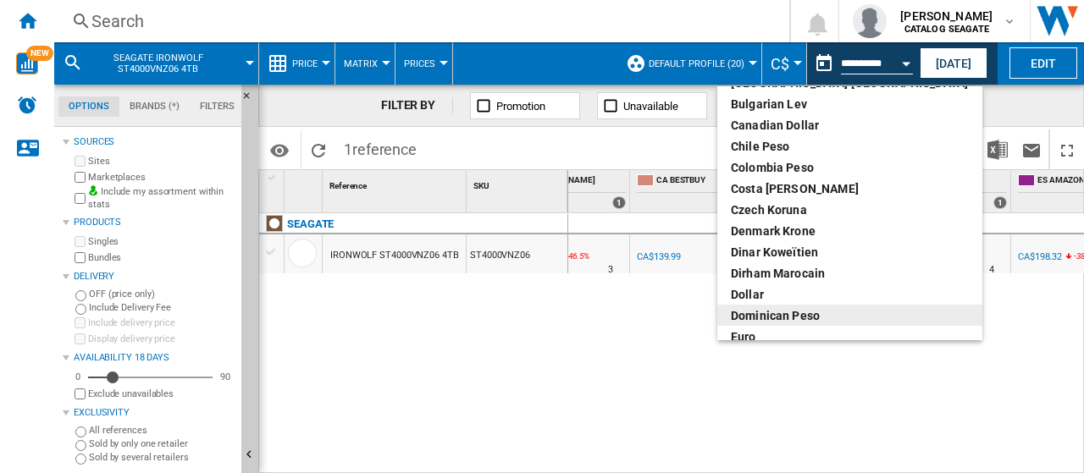
scroll to position [169, 0]
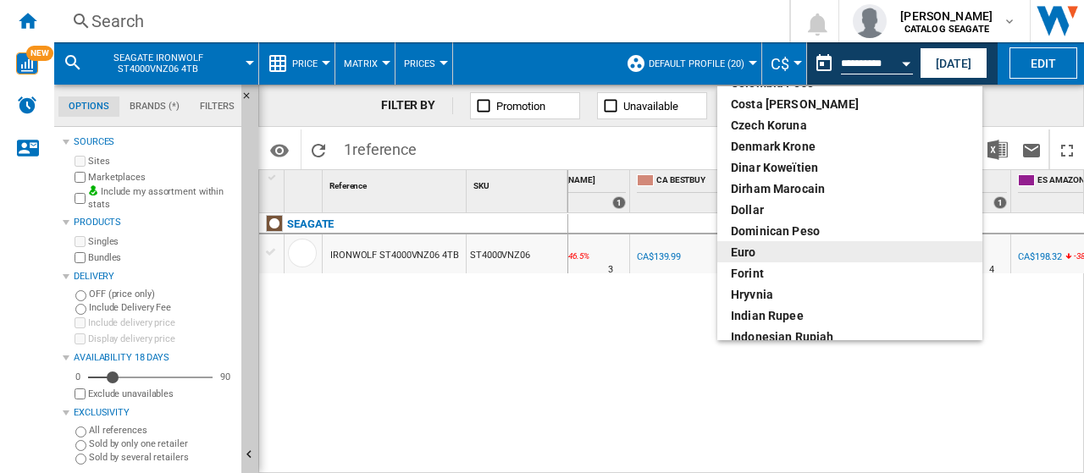
click at [771, 253] on div "euro" at bounding box center [850, 252] width 238 height 17
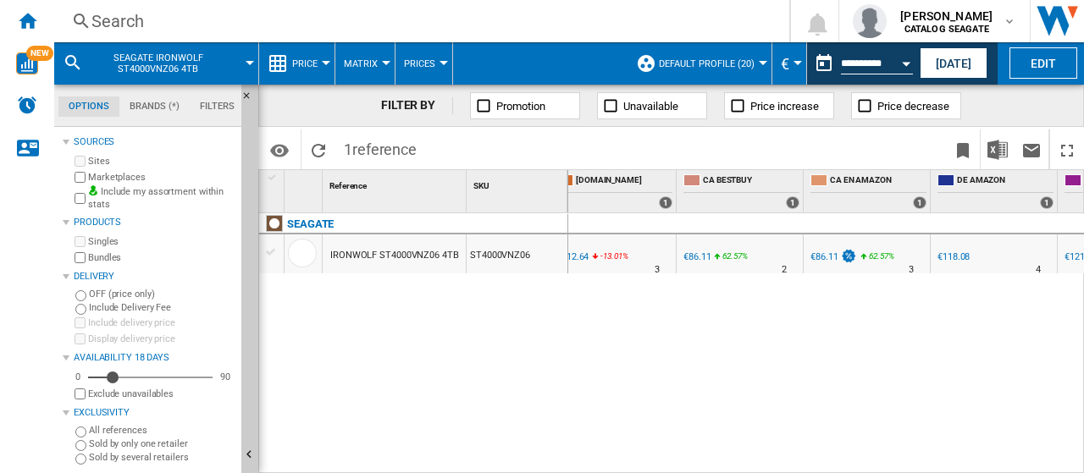
scroll to position [0, 277]
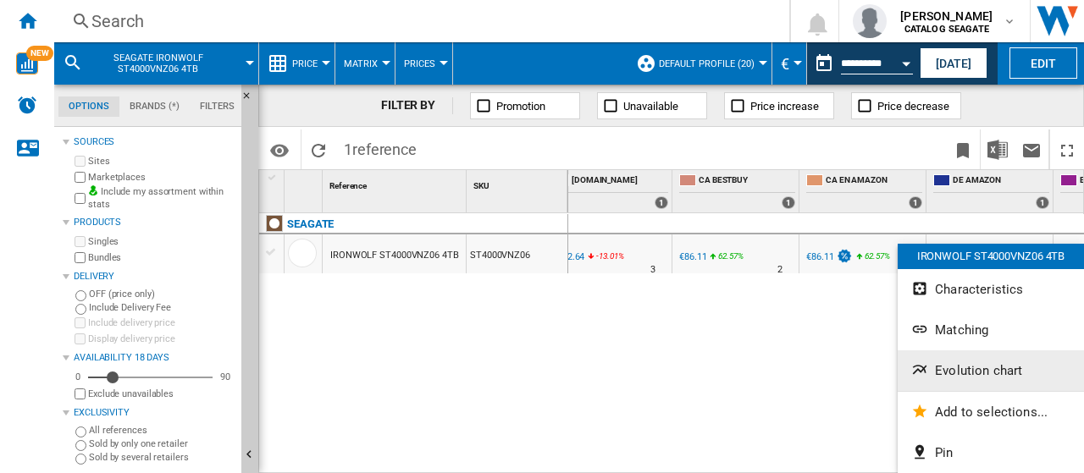
click at [969, 369] on span "Evolution chart" at bounding box center [978, 370] width 87 height 15
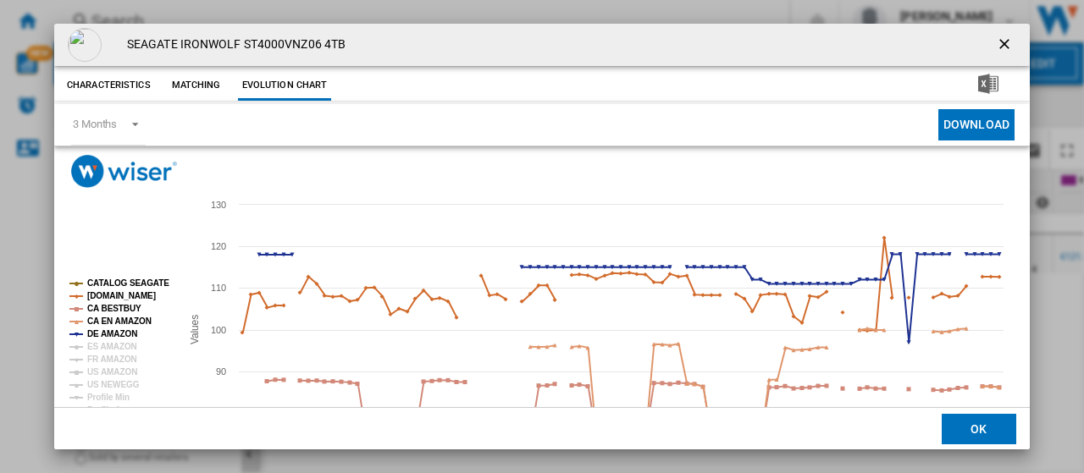
click at [117, 279] on tspan "CATALOG SEAGATE" at bounding box center [128, 283] width 82 height 9
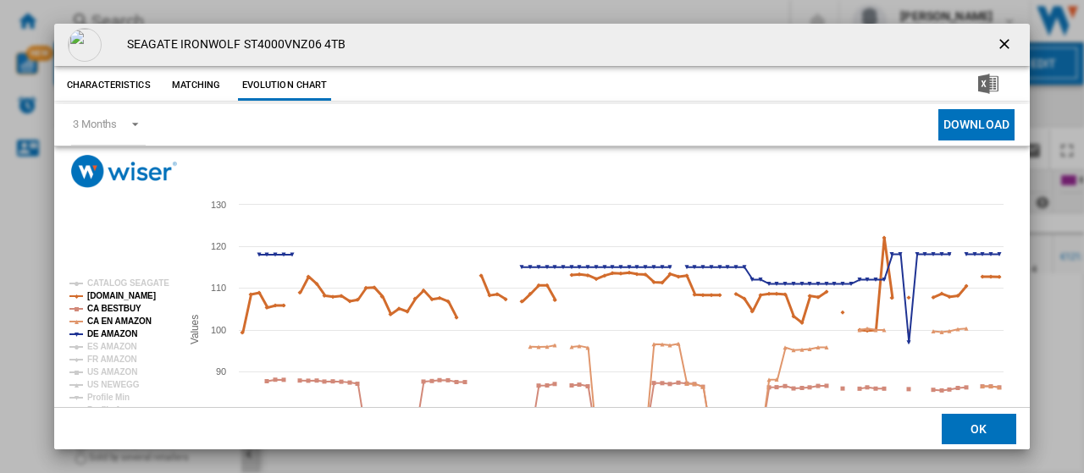
click at [114, 294] on tspan "[DOMAIN_NAME]" at bounding box center [121, 295] width 69 height 9
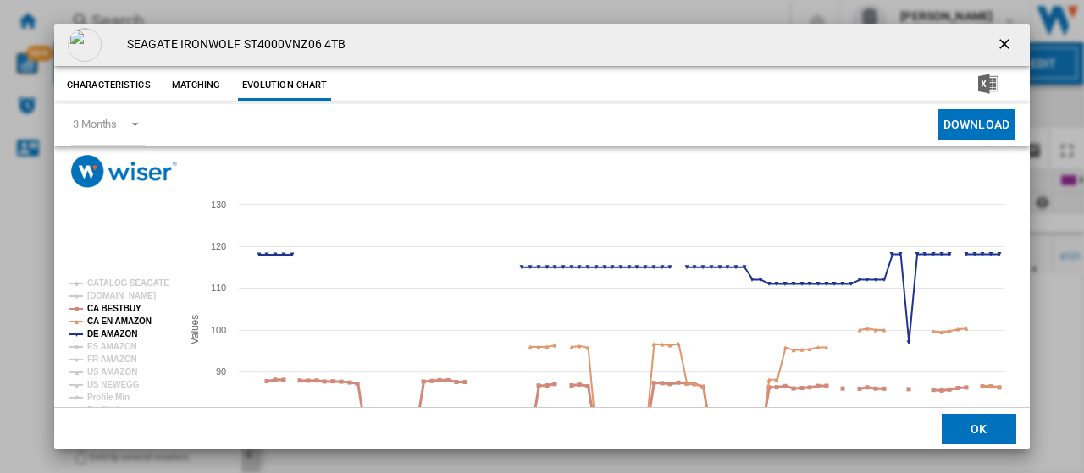
click at [113, 309] on tspan "CA BESTBUY" at bounding box center [114, 308] width 54 height 9
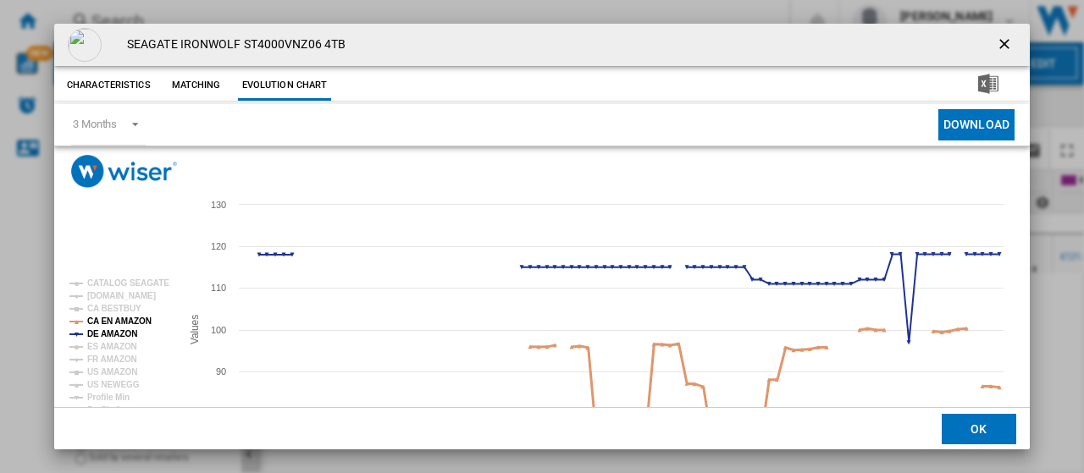
click at [121, 318] on tspan "CA EN AMAZON" at bounding box center [119, 321] width 64 height 9
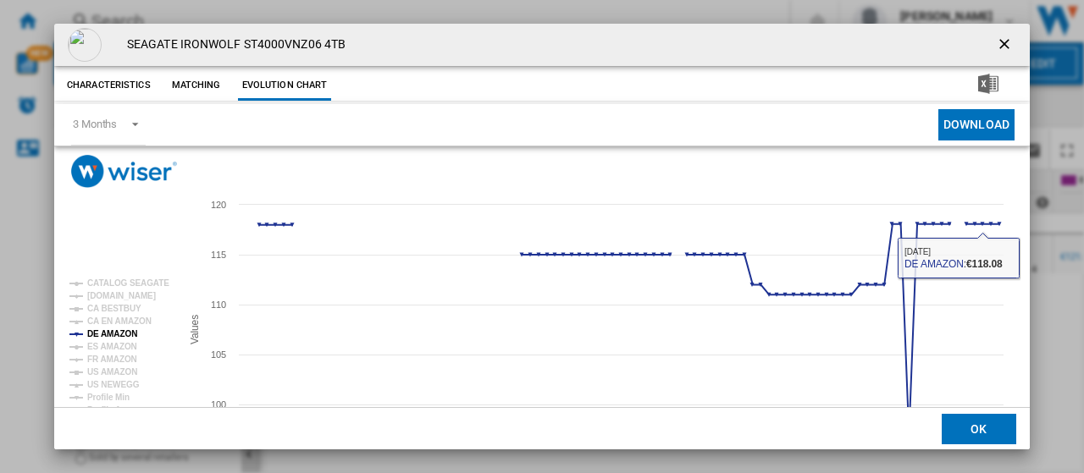
click at [989, 42] on button "Product popup" at bounding box center [1006, 45] width 34 height 34
